Goal: Task Accomplishment & Management: Complete application form

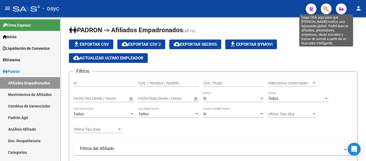
click at [325, 8] on icon "button" at bounding box center [326, 9] width 5 height 6
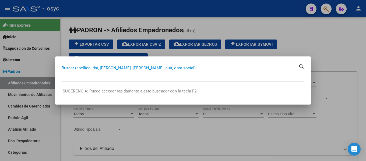
paste input "28820756"
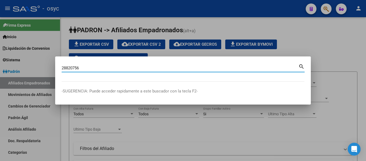
type input "28820756"
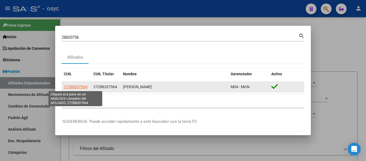
click at [80, 86] on span "27288207564" at bounding box center [76, 87] width 24 height 4
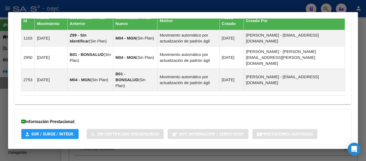
scroll to position [363, 0]
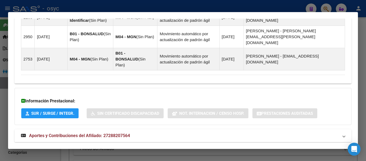
click at [54, 133] on span "Aportes y Contribuciones del Afiliado: 27288207564" at bounding box center [79, 135] width 101 height 5
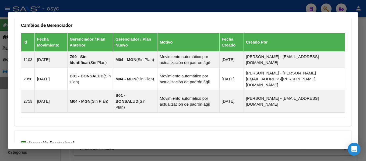
scroll to position [323, 0]
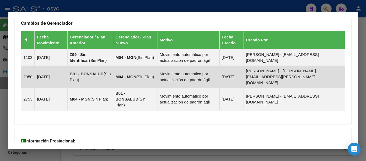
click at [110, 75] on td "B01 - BONSALUD ( Sin Plan )" at bounding box center [90, 77] width 46 height 22
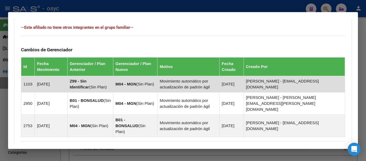
scroll to position [296, 0]
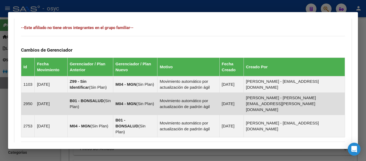
drag, startPoint x: 241, startPoint y: 101, endPoint x: 265, endPoint y: 101, distance: 24.2
click at [244, 101] on td "30/07/2025" at bounding box center [231, 104] width 24 height 22
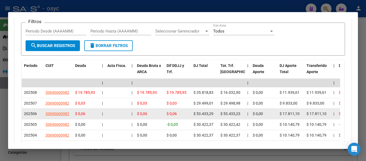
scroll to position [538, 0]
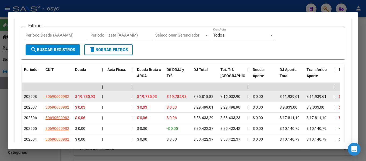
click at [86, 94] on span "$ 19.785,93" at bounding box center [85, 96] width 20 height 4
click at [146, 94] on span "$ 19.785,93" at bounding box center [147, 96] width 20 height 4
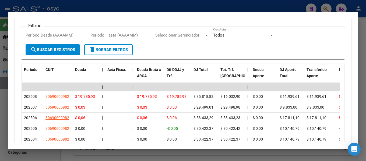
click at [257, 6] on div at bounding box center [183, 80] width 366 height 161
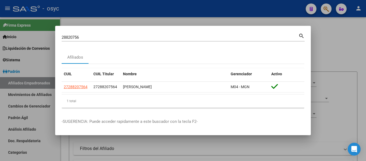
click at [317, 33] on div at bounding box center [183, 80] width 366 height 161
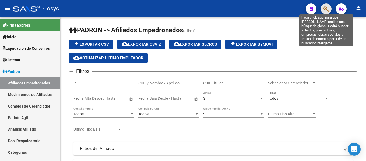
click at [325, 9] on icon "button" at bounding box center [326, 9] width 5 height 6
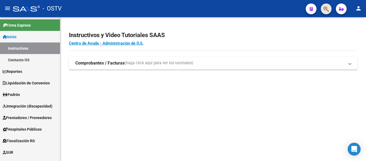
click at [325, 5] on span "button" at bounding box center [326, 8] width 5 height 11
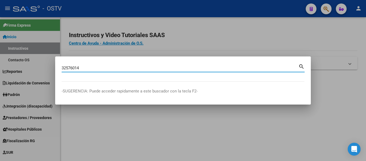
type input "32576014"
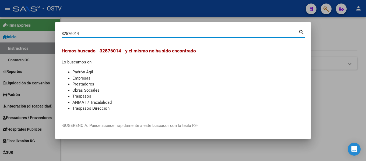
click at [87, 33] on input "32576014" at bounding box center [180, 33] width 237 height 5
click at [97, 35] on input "32576014" at bounding box center [180, 33] width 237 height 5
drag, startPoint x: 351, startPoint y: 96, endPoint x: 331, endPoint y: 94, distance: 20.6
click at [351, 96] on div at bounding box center [183, 80] width 366 height 161
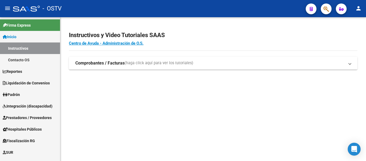
click at [331, 9] on button "button" at bounding box center [326, 8] width 11 height 11
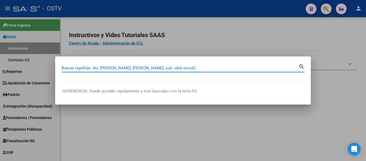
paste input "24851041"
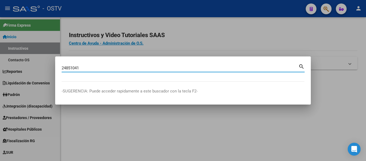
type input "24851041"
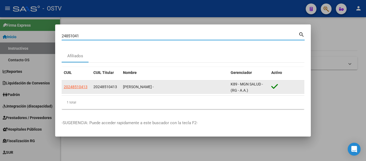
click at [82, 84] on datatable-body-cell "20248510413" at bounding box center [77, 86] width 30 height 13
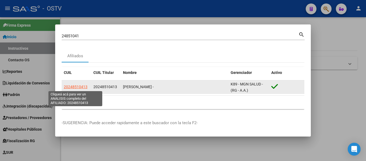
click at [80, 89] on span "20248510413" at bounding box center [76, 87] width 24 height 4
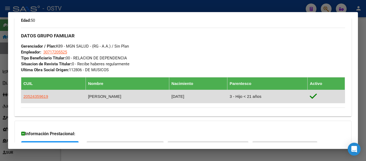
scroll to position [239, 0]
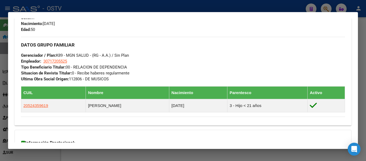
click at [347, 30] on div "Enviar Credencial Digital remove_red_eye Movimientos Sin Certificado Discapacid…" at bounding box center [183, 10] width 337 height 224
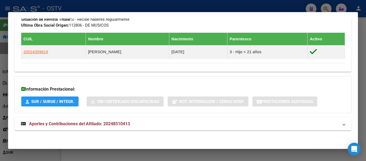
click at [76, 122] on span "Aportes y Contribuciones del Afiliado: 20248510413" at bounding box center [79, 123] width 101 height 5
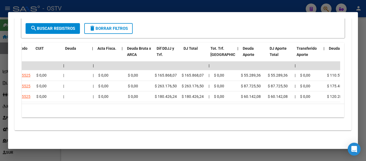
scroll to position [0, 0]
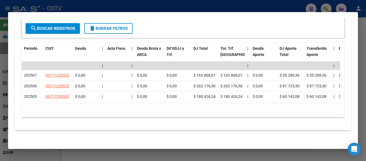
click at [182, 111] on div "10 total 1" at bounding box center [183, 110] width 323 height 13
click at [173, 6] on div at bounding box center [183, 80] width 366 height 161
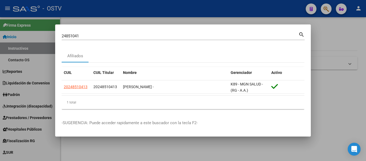
click at [324, 38] on div at bounding box center [183, 80] width 366 height 161
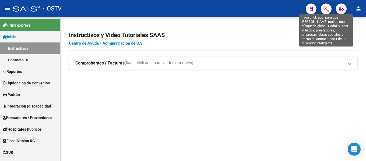
click at [327, 8] on icon "button" at bounding box center [326, 9] width 5 height 6
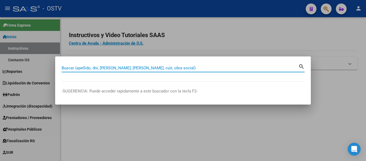
paste input "20248510413"
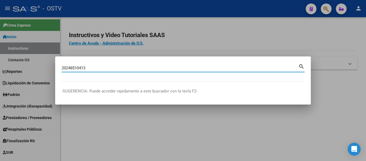
type input "20248510413"
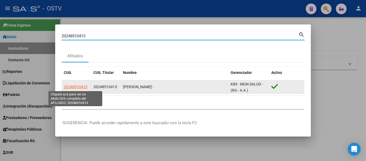
click at [82, 87] on span "20248510413" at bounding box center [76, 87] width 24 height 4
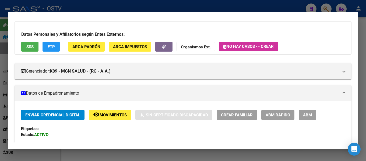
scroll to position [54, 0]
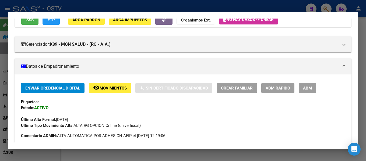
click at [306, 88] on span "ABM" at bounding box center [307, 88] width 9 height 5
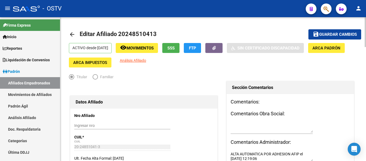
radio input "true"
type input "30-71720552-5"
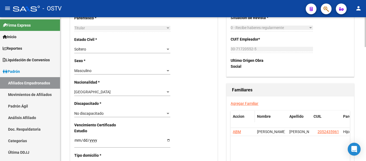
scroll to position [269, 0]
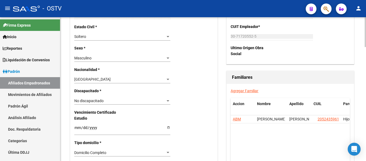
click at [242, 92] on link "Agregar Familiar" at bounding box center [245, 91] width 28 height 4
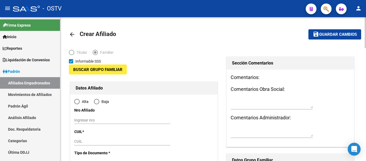
type input "30-71720552-5"
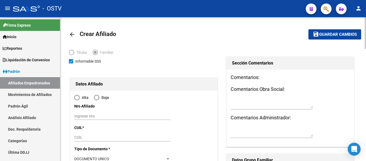
type input "[PERSON_NAME]"
type input "1665"
type input "Castañares"
type input "970"
radio input "true"
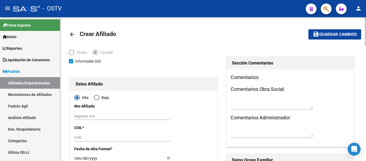
click at [76, 99] on span "Elija una opción" at bounding box center [77, 97] width 3 height 3
click at [76, 99] on input "Alta" at bounding box center [76, 97] width 5 height 5
type input "30-71720552-5"
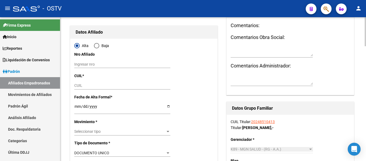
scroll to position [54, 0]
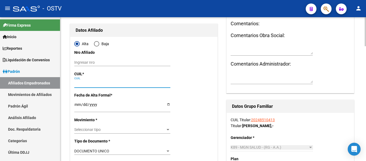
click at [80, 85] on input "CUIL" at bounding box center [122, 84] width 96 height 5
paste input "27-32576014-7"
type input "27-32576014-7"
click at [80, 107] on input "Ingresar fecha" at bounding box center [122, 107] width 96 height 8
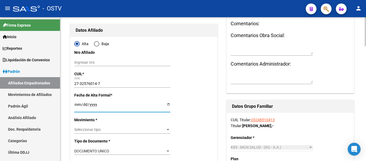
type input "32576014"
type input "RETAMOZO"
type input "[PERSON_NAME]"
type input "[DATE]"
type input "PAZ [PERSON_NAME]"
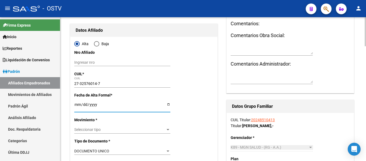
type input "[PERSON_NAME]"
type input "970"
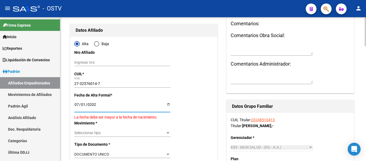
type input "[DATE]"
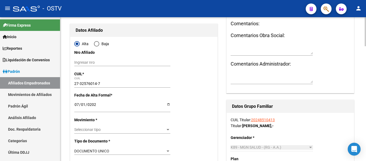
click at [344, 78] on div "Comentarios: Comentarios Obra Social: Comentarios Administrador:" at bounding box center [290, 54] width 127 height 77
click at [84, 104] on input "[DATE]" at bounding box center [122, 107] width 96 height 8
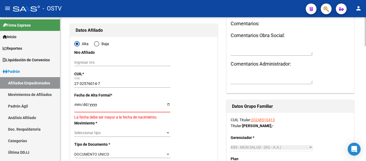
type input "[DATE]"
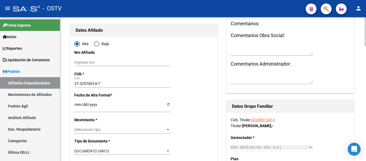
click at [85, 127] on div "Seleccionar tipo Seleccionar tipo" at bounding box center [122, 130] width 96 height 8
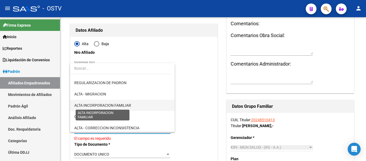
click at [98, 107] on span "ALTA INCORPORACION FAMILIAR" at bounding box center [102, 105] width 57 height 4
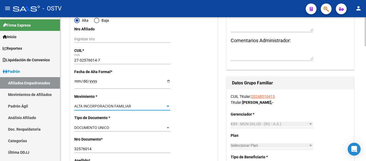
scroll to position [108, 0]
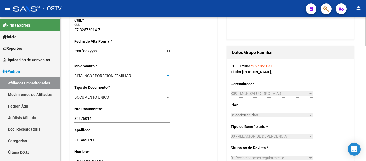
click at [94, 100] on div "DOCUMENTO UNICO Seleccionar tipo" at bounding box center [122, 98] width 96 height 8
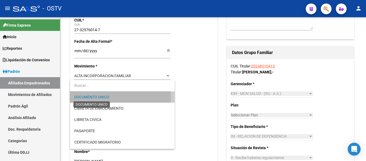
click at [95, 99] on span "DOCUMENTO UNICO" at bounding box center [91, 97] width 35 height 4
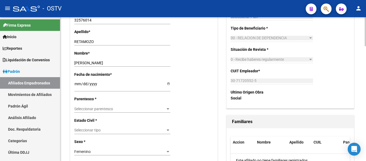
scroll to position [215, 0]
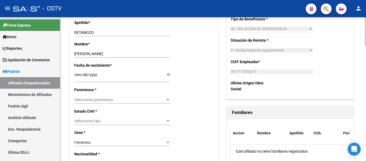
click at [80, 100] on span "Seleccionar parentesco" at bounding box center [119, 100] width 91 height 5
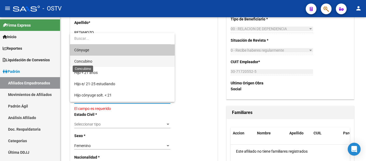
click at [91, 61] on span "Concubino" at bounding box center [83, 61] width 18 height 4
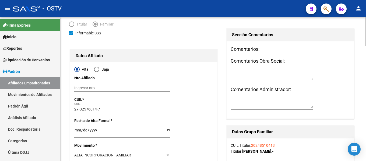
scroll to position [0, 0]
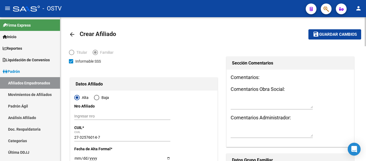
click at [346, 37] on span "Guardar cambios" at bounding box center [338, 34] width 38 height 5
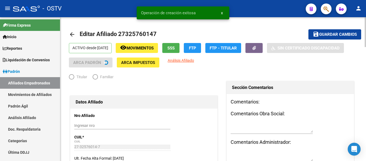
radio input "true"
type input "30-71720552-5"
